Goal: Find specific page/section: Find specific page/section

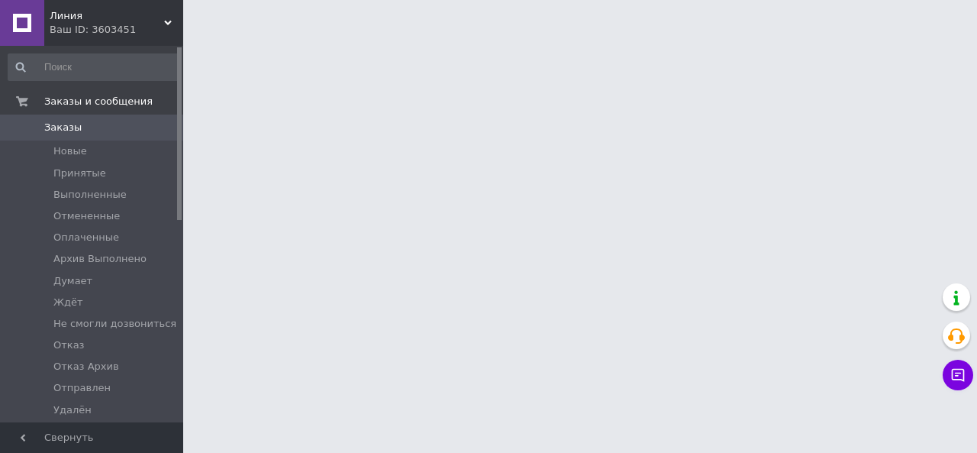
click at [159, 24] on div "Ваш ID: 3603451" at bounding box center [117, 30] width 134 height 14
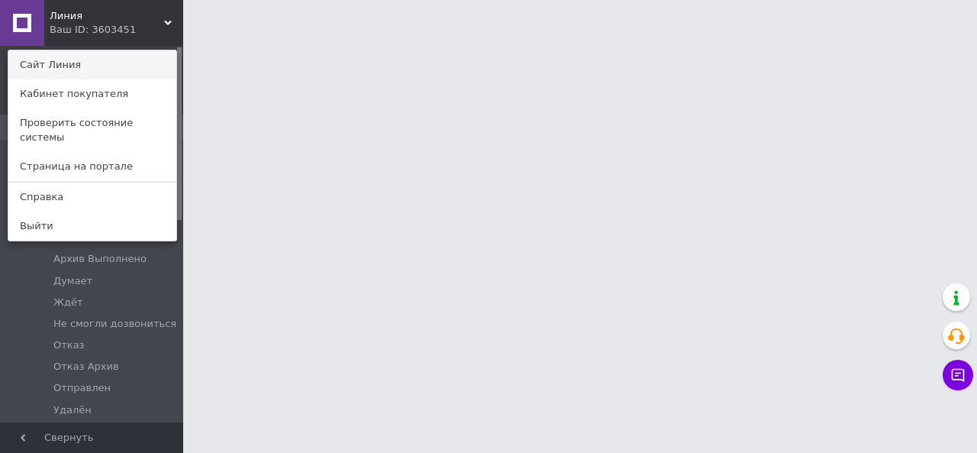
click at [122, 66] on link "Сайт Линия" at bounding box center [92, 64] width 168 height 29
